Goal: Information Seeking & Learning: Check status

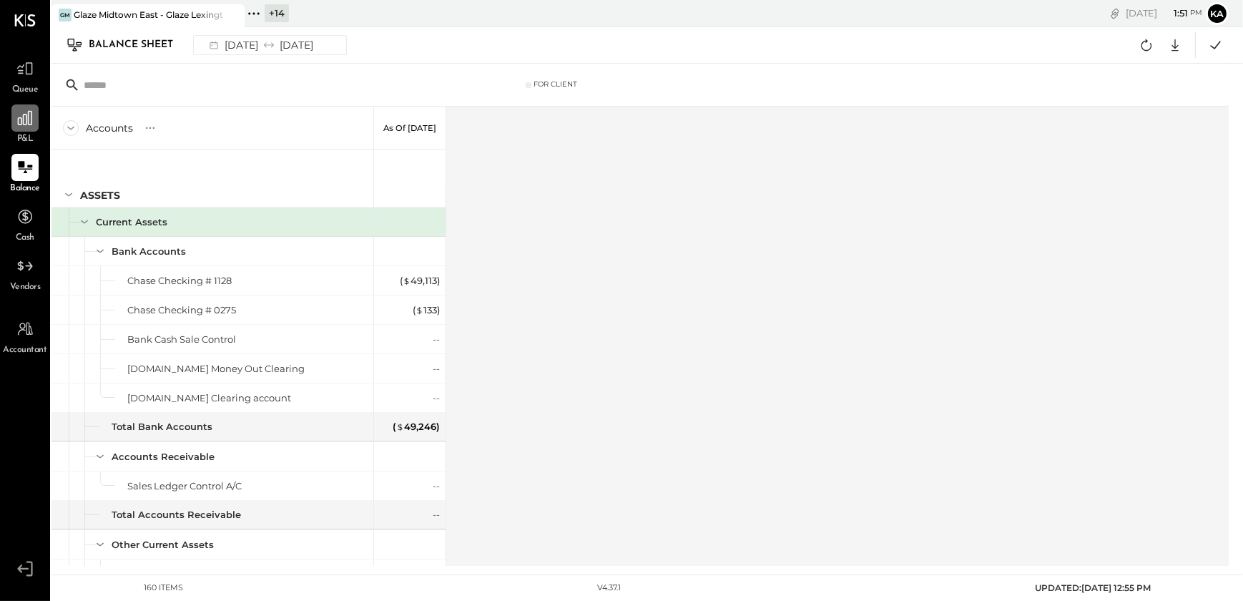
click at [20, 121] on icon at bounding box center [25, 118] width 19 height 19
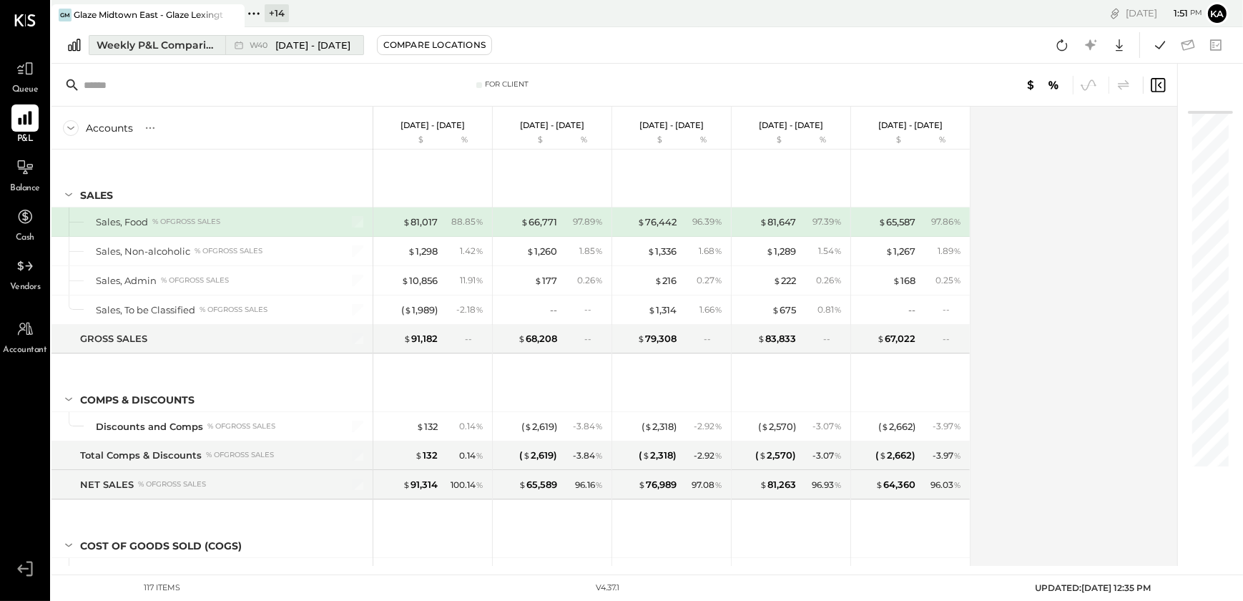
click at [300, 43] on span "[DATE] - [DATE]" at bounding box center [312, 46] width 75 height 14
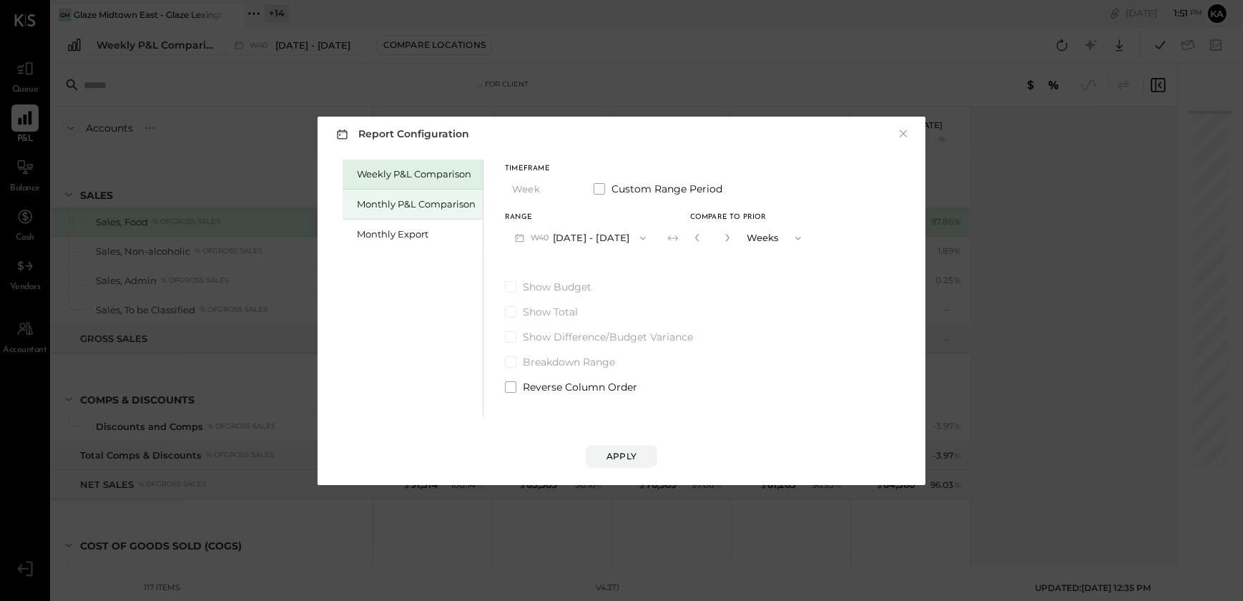
click at [420, 199] on div "Monthly P&L Comparison" at bounding box center [416, 204] width 119 height 14
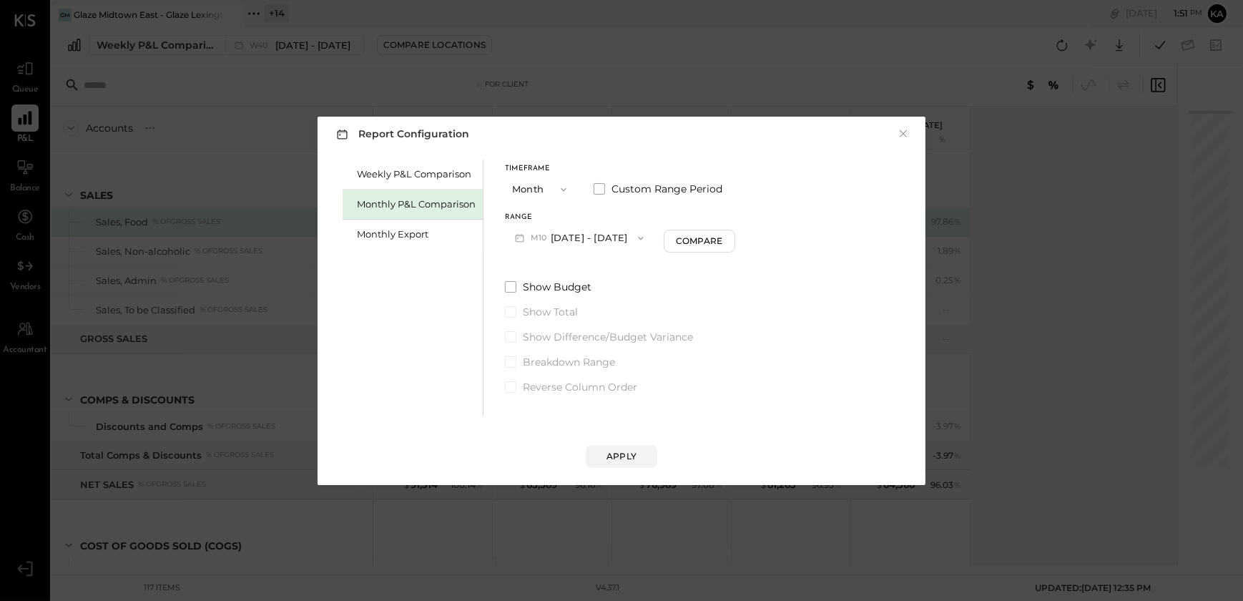
click at [635, 234] on icon "button" at bounding box center [640, 237] width 11 height 11
click at [603, 265] on span "[DATE] - [DATE]" at bounding box center [575, 269] width 68 height 12
click at [618, 452] on div "Apply" at bounding box center [621, 456] width 30 height 12
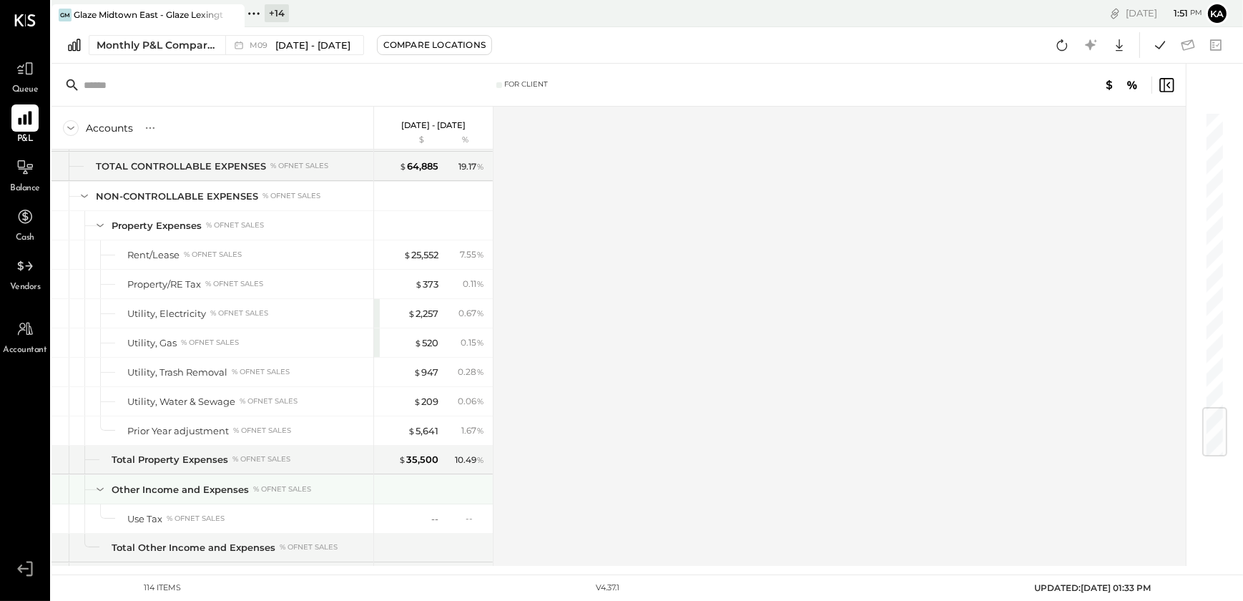
scroll to position [2483, 0]
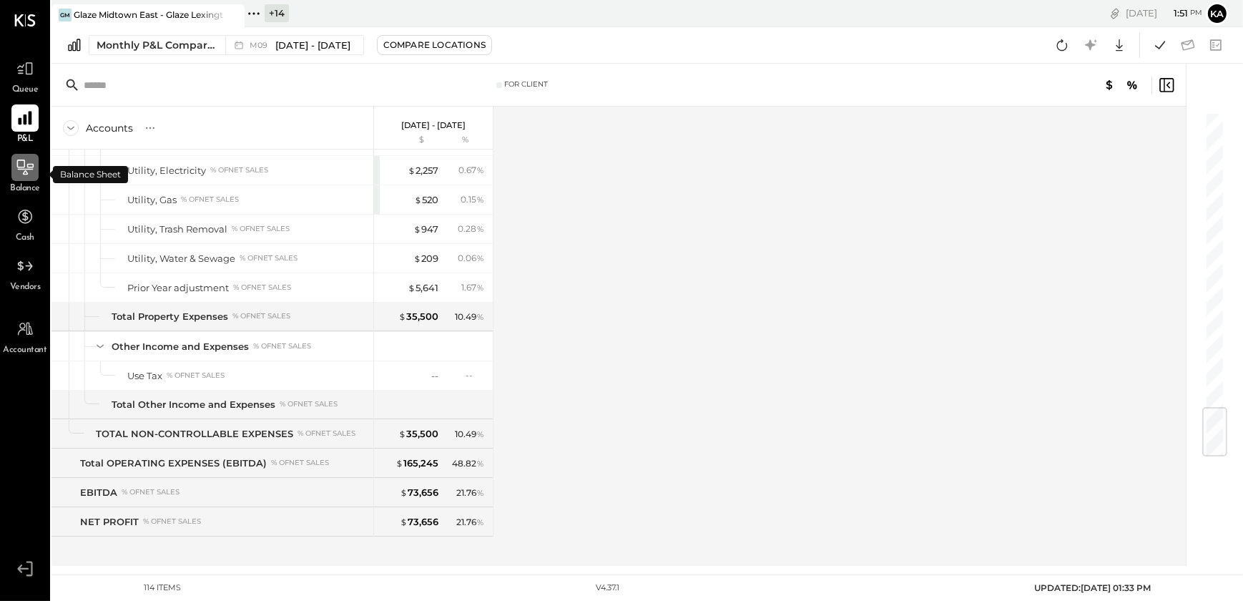
click at [29, 170] on icon at bounding box center [25, 167] width 19 height 19
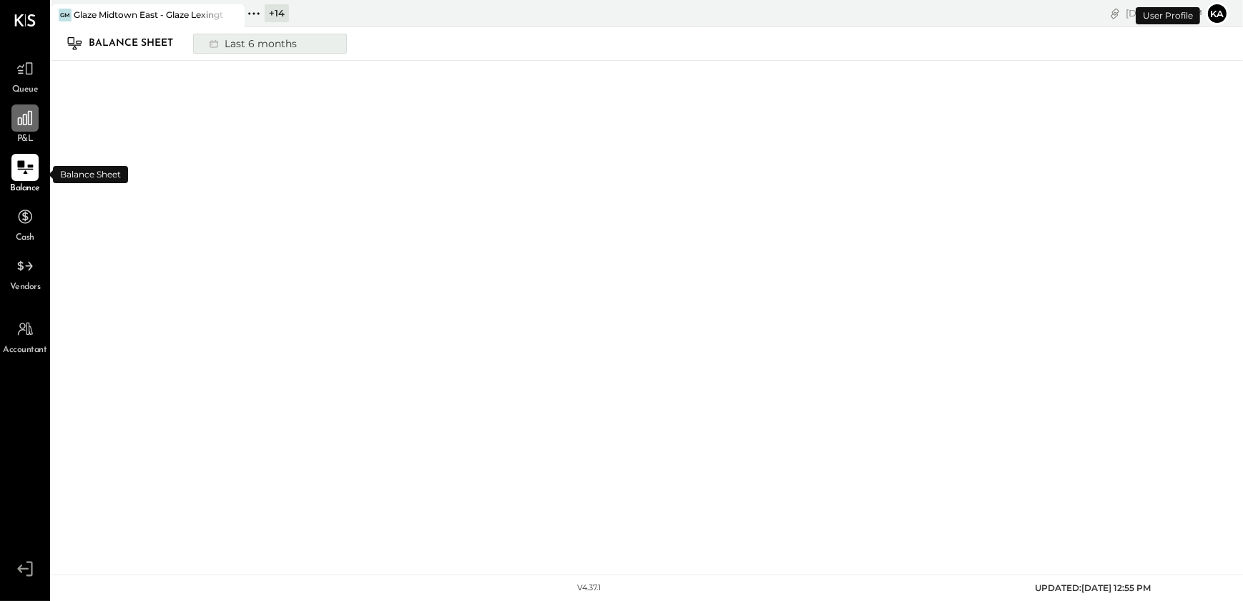
click at [305, 40] on button "Last 6 months" at bounding box center [270, 44] width 154 height 20
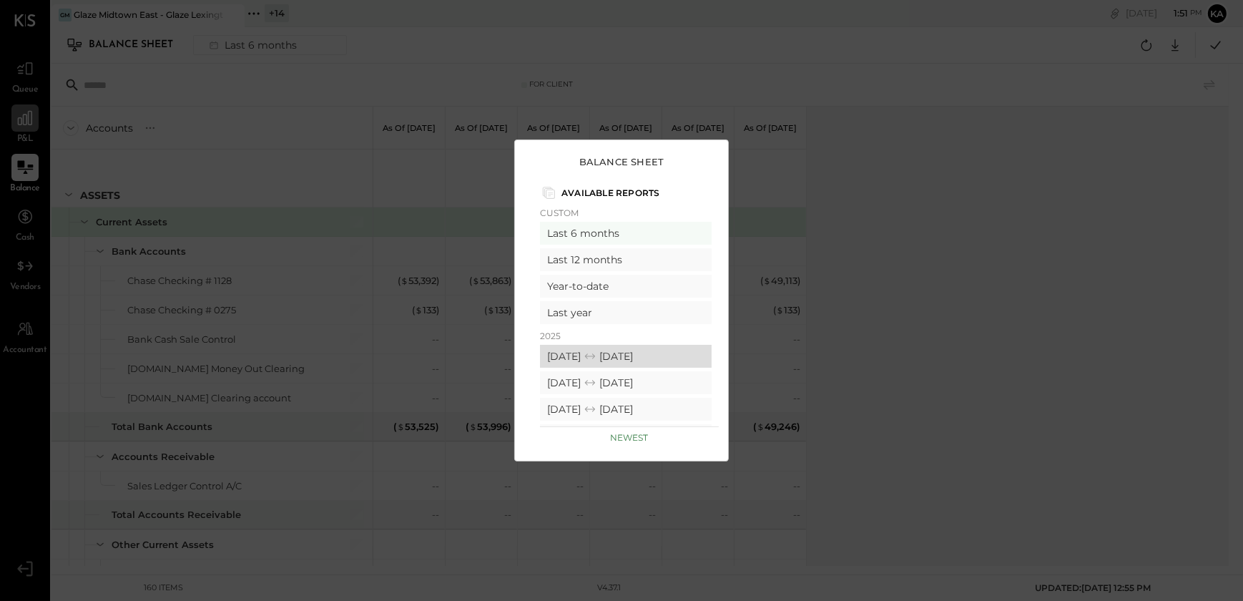
click at [596, 355] on div "[DATE] [DATE]" at bounding box center [626, 356] width 172 height 23
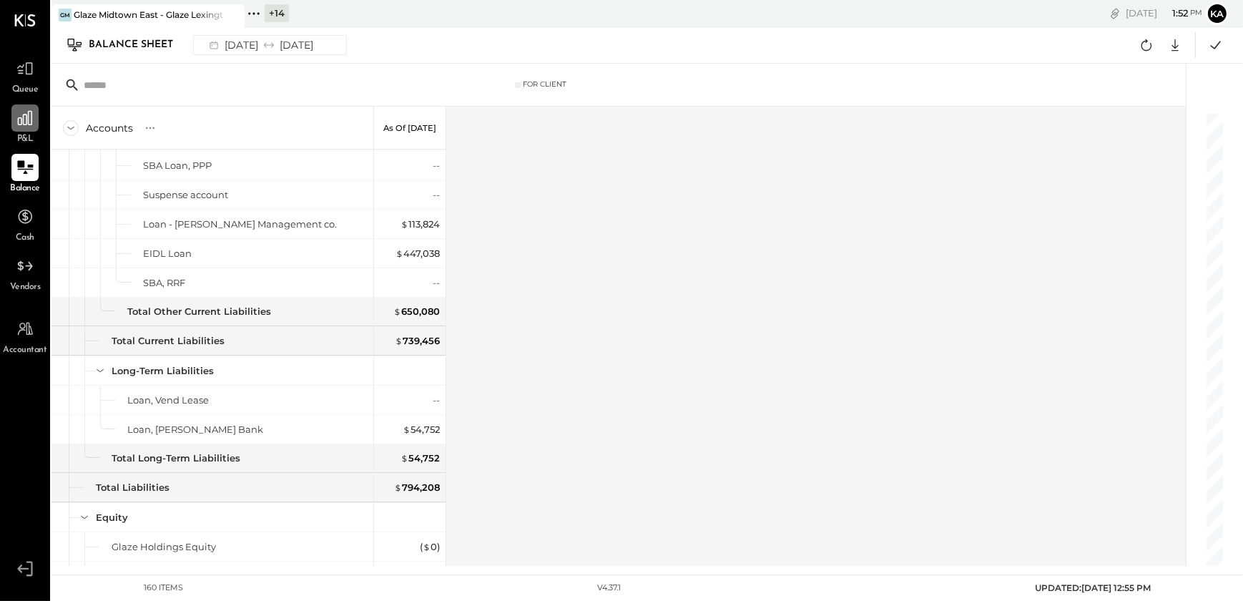
scroll to position [4298, 0]
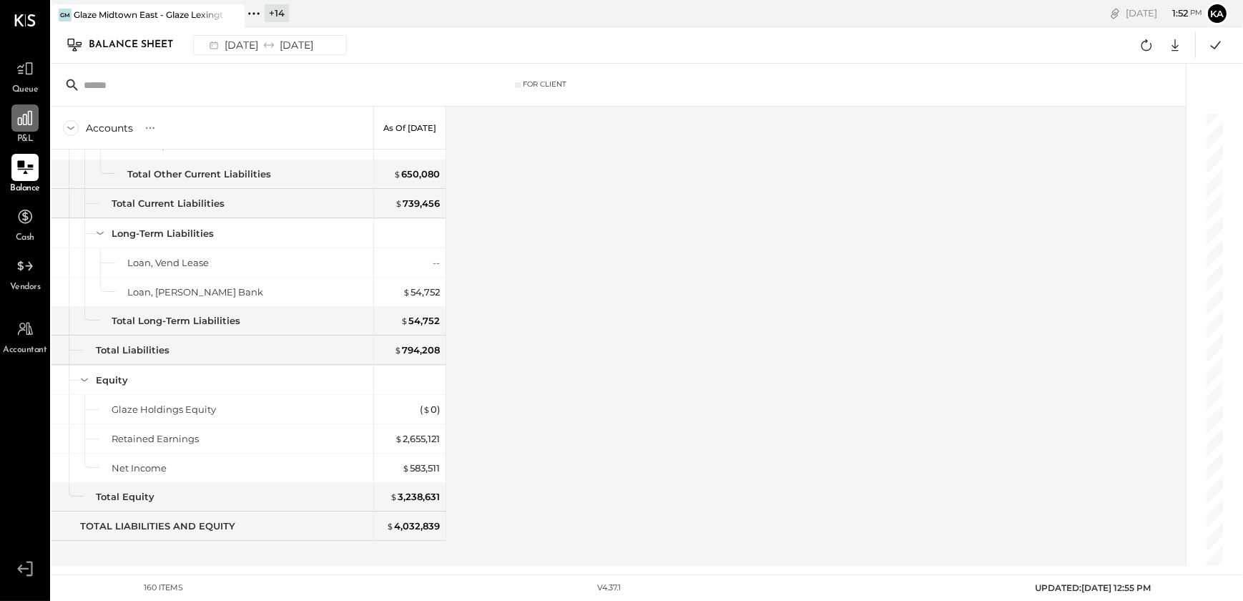
click at [256, 12] on icon at bounding box center [254, 13] width 19 height 19
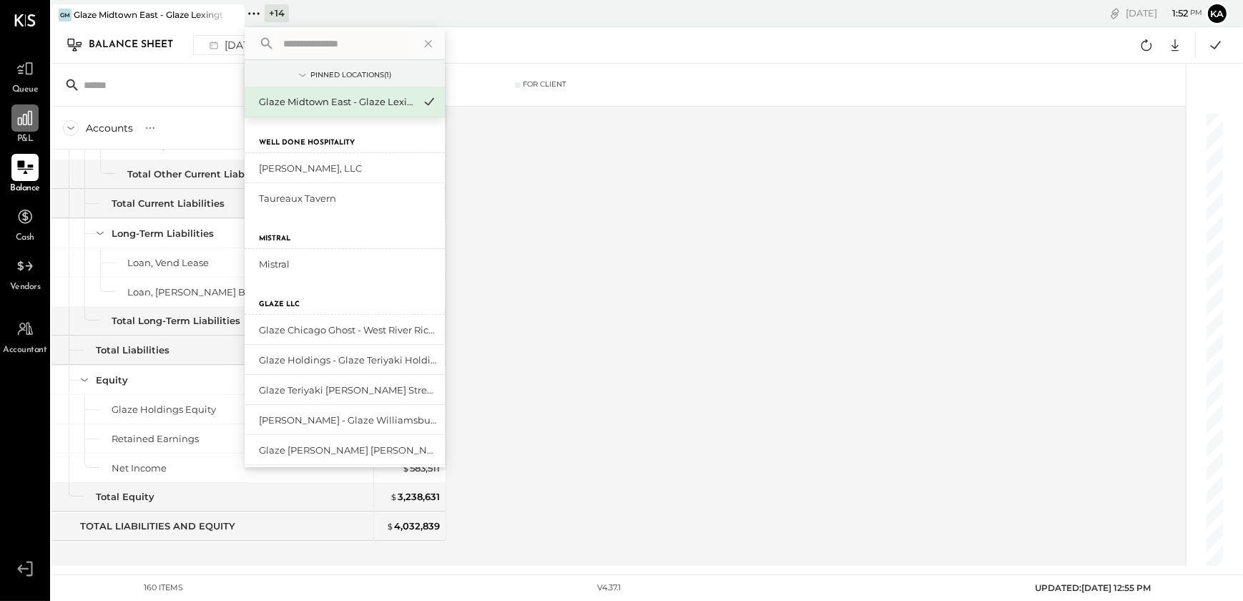
click at [335, 46] on input "text" at bounding box center [343, 44] width 133 height 26
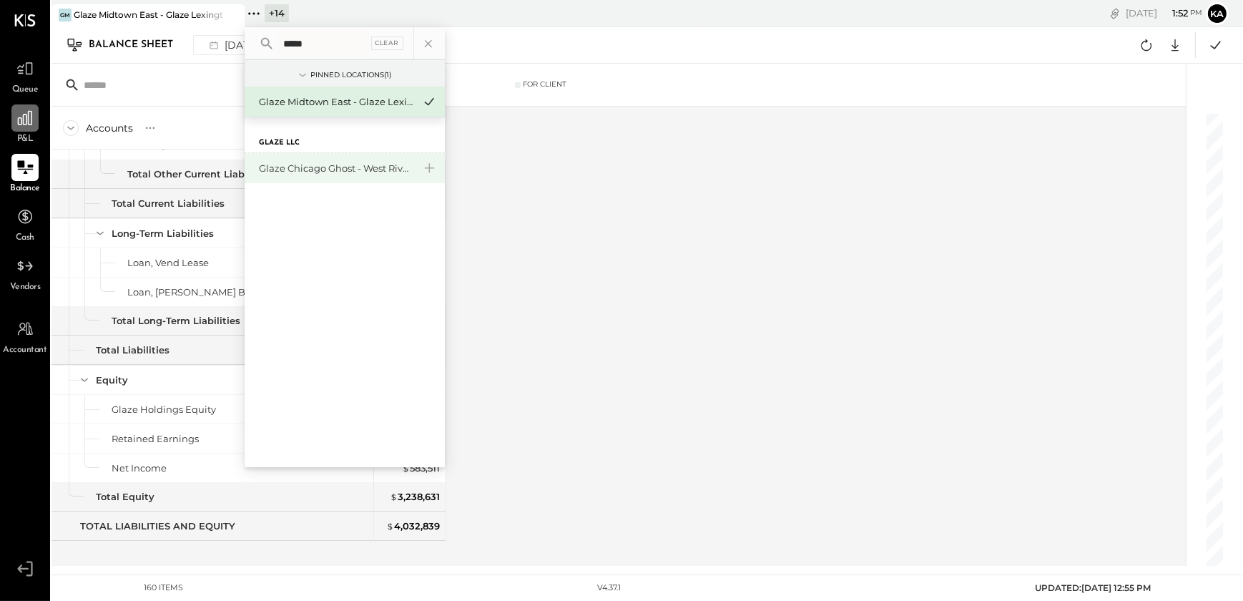
type input "*****"
click at [377, 171] on div "Glaze Chicago Ghost - West River Rice LLC" at bounding box center [336, 169] width 154 height 14
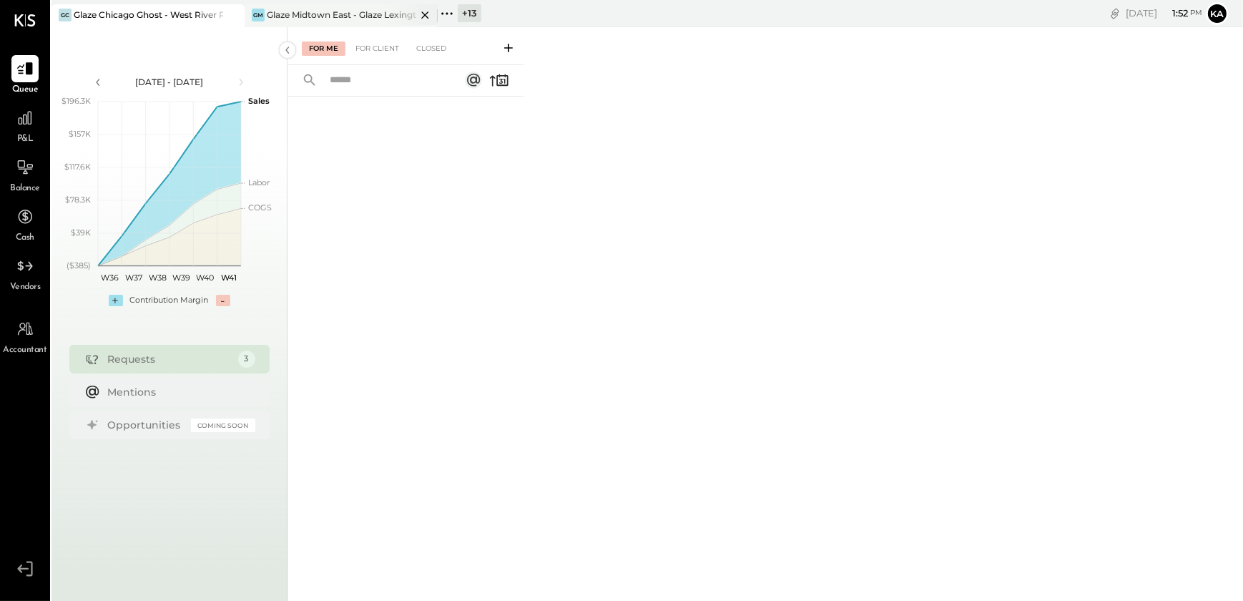
click at [424, 14] on icon at bounding box center [424, 14] width 7 height 7
click at [21, 127] on div at bounding box center [24, 117] width 27 height 27
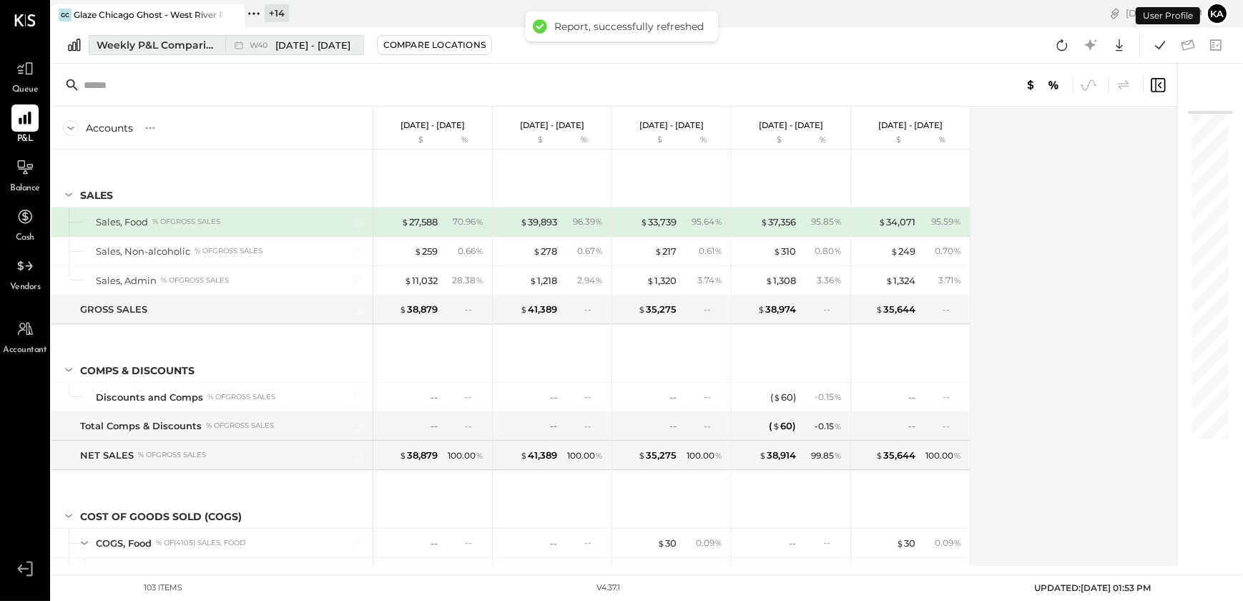
click at [326, 39] on span "[DATE] - [DATE]" at bounding box center [312, 46] width 75 height 14
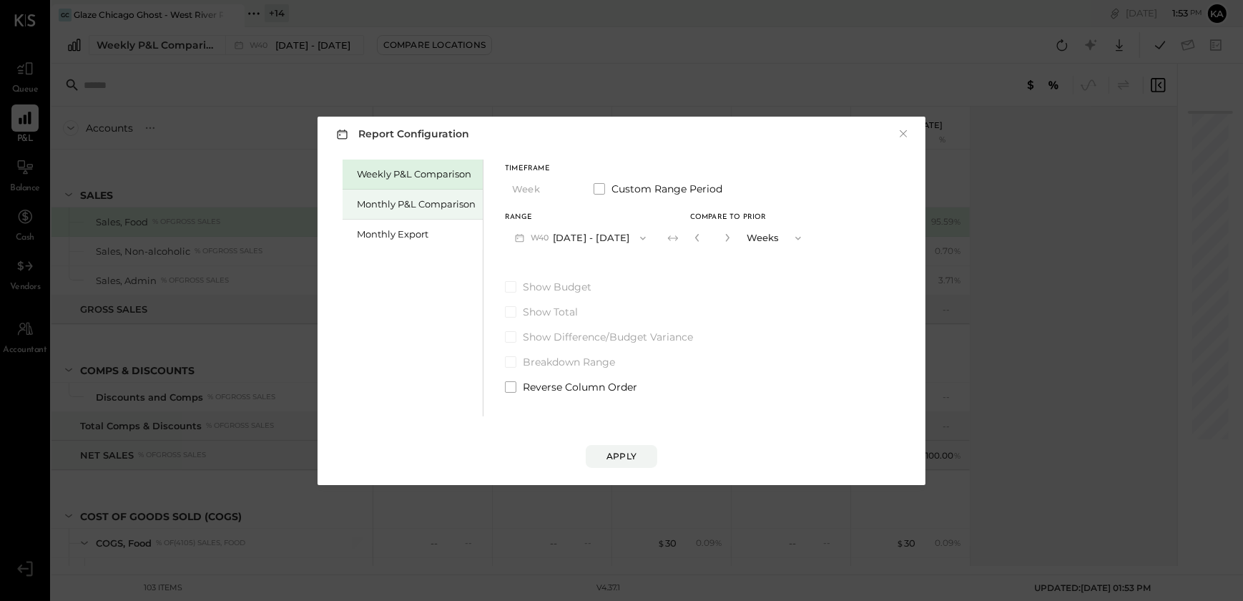
click at [429, 205] on div "Monthly P&L Comparison" at bounding box center [416, 204] width 119 height 14
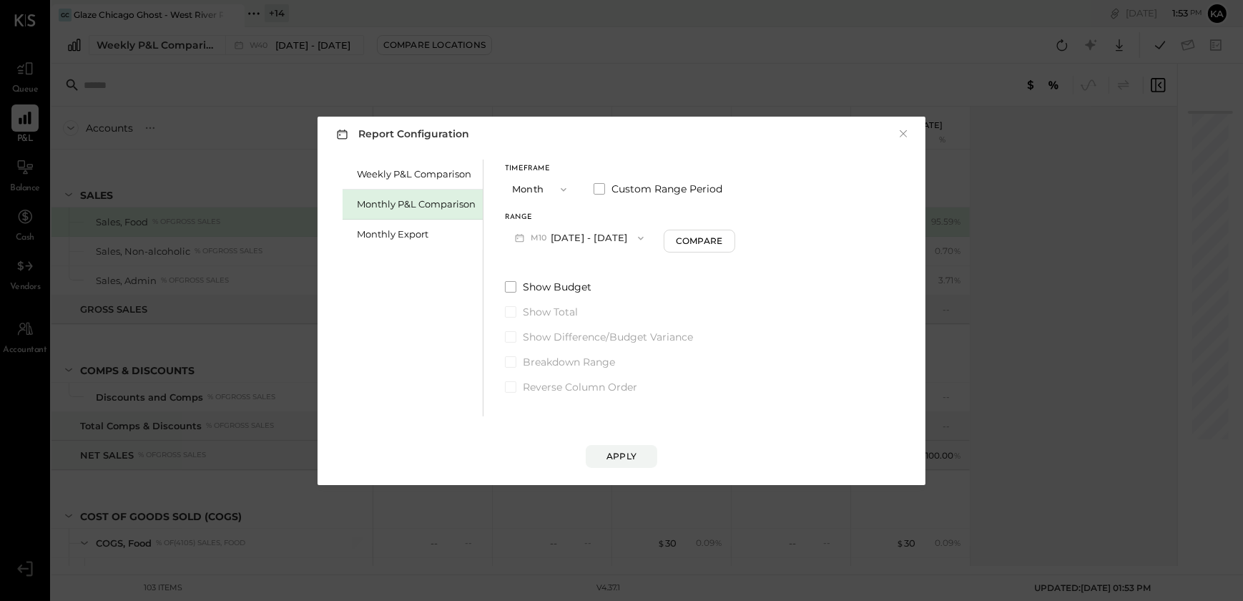
click at [635, 237] on icon "button" at bounding box center [640, 237] width 11 height 11
click at [615, 270] on div "M09 [DATE] - [DATE]" at bounding box center [587, 270] width 163 height 30
click at [629, 467] on div "Report Configuration × Weekly P&L Comparison Monthly P&L Comparison Monthly Exp…" at bounding box center [622, 301] width 608 height 368
click at [626, 456] on div "Apply" at bounding box center [621, 456] width 30 height 12
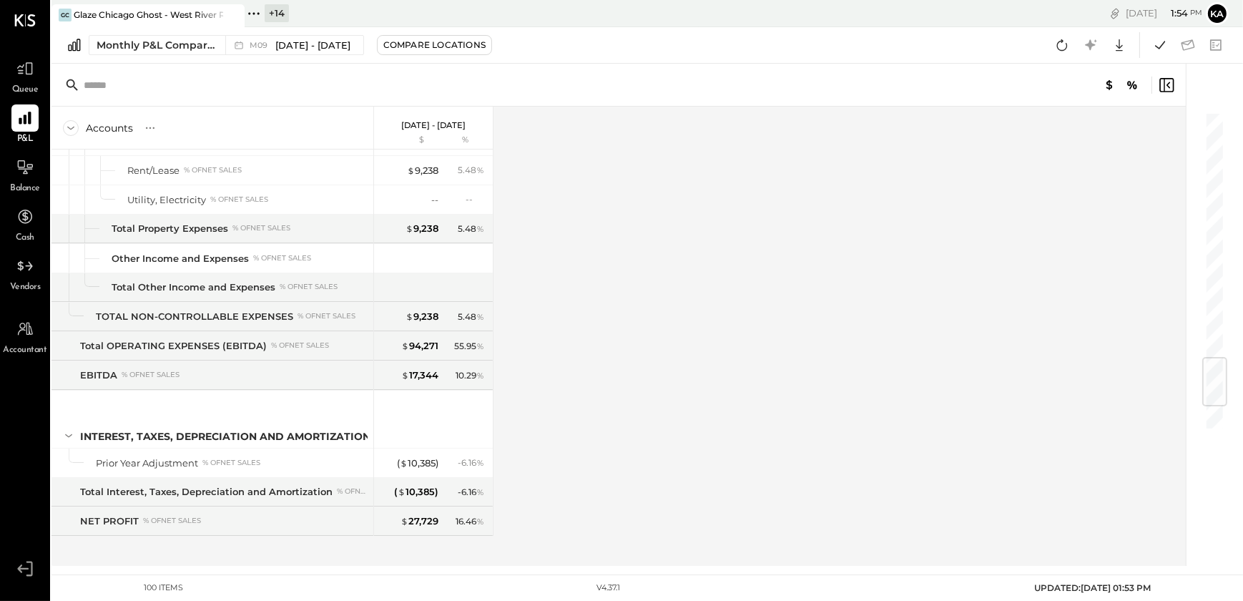
scroll to position [2018, 0]
